Goal: Information Seeking & Learning: Find specific fact

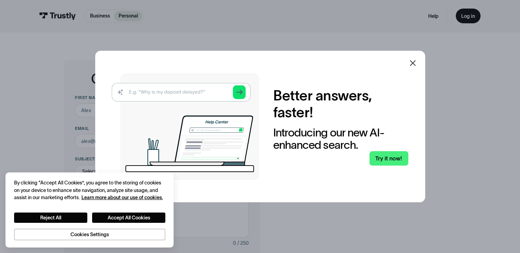
click at [418, 58] on div at bounding box center [412, 63] width 16 height 16
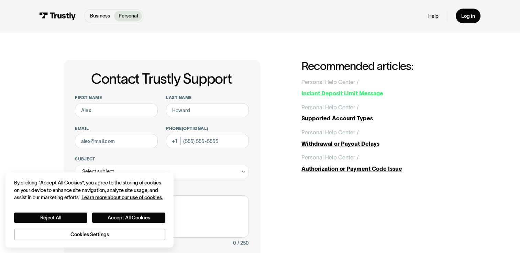
click at [338, 96] on div "Instant Deposit Limit Message" at bounding box center [378, 93] width 155 height 8
